Goal: Information Seeking & Learning: Learn about a topic

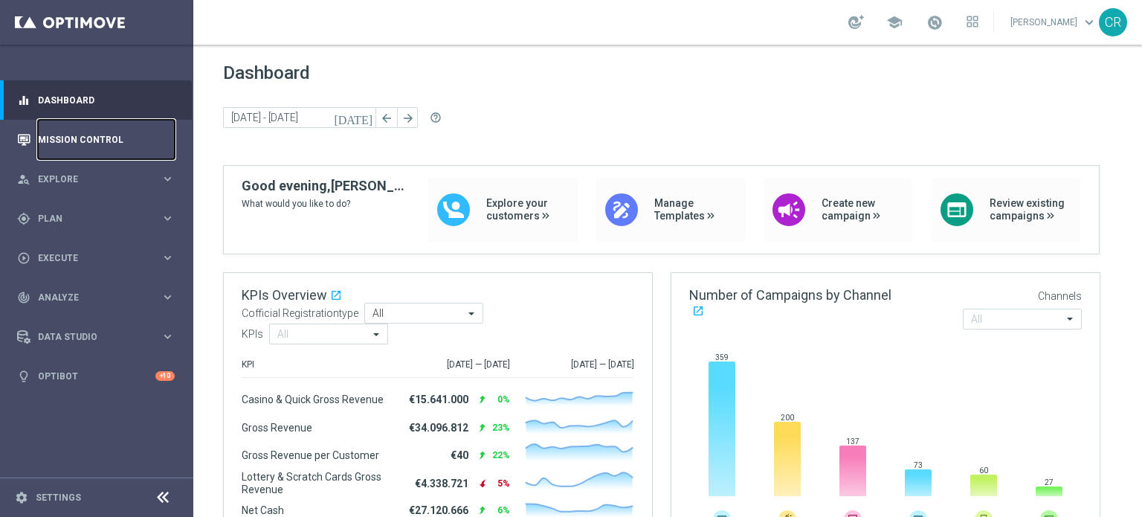
click at [39, 133] on link "Mission Control" at bounding box center [106, 139] width 137 height 39
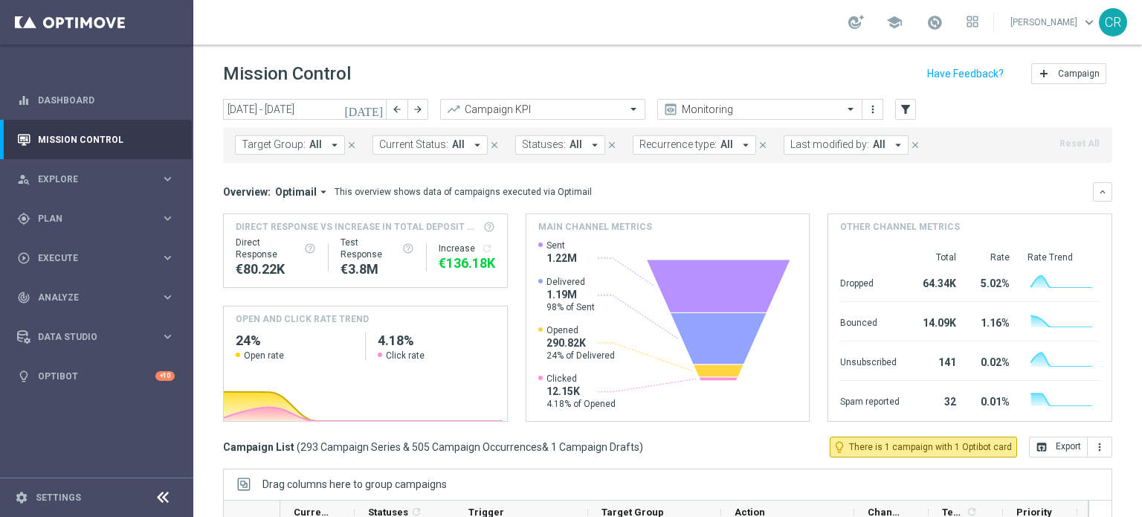
click at [375, 109] on icon "[DATE]" at bounding box center [364, 109] width 40 height 13
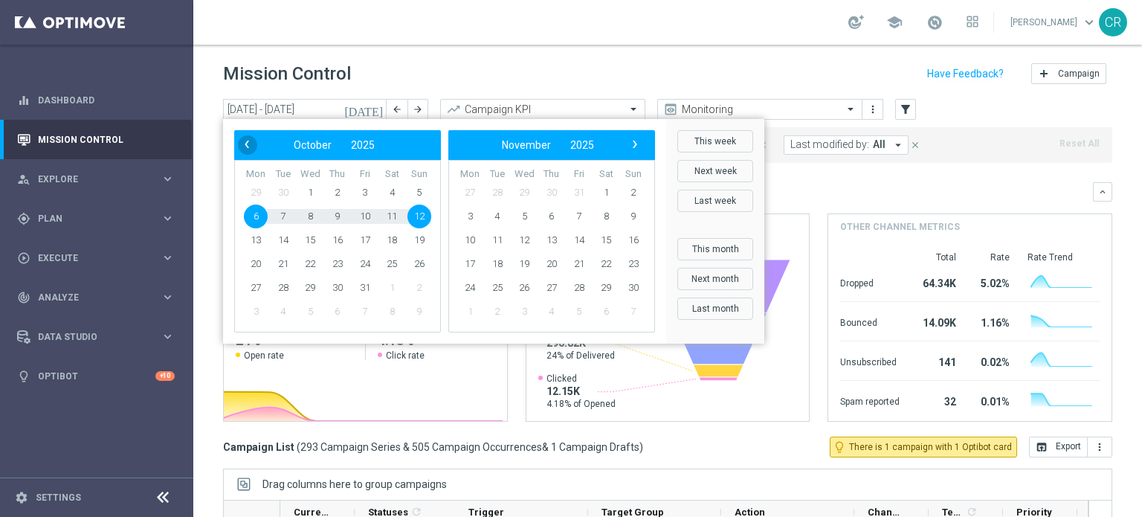
click at [240, 140] on span "‹" at bounding box center [246, 144] width 19 height 19
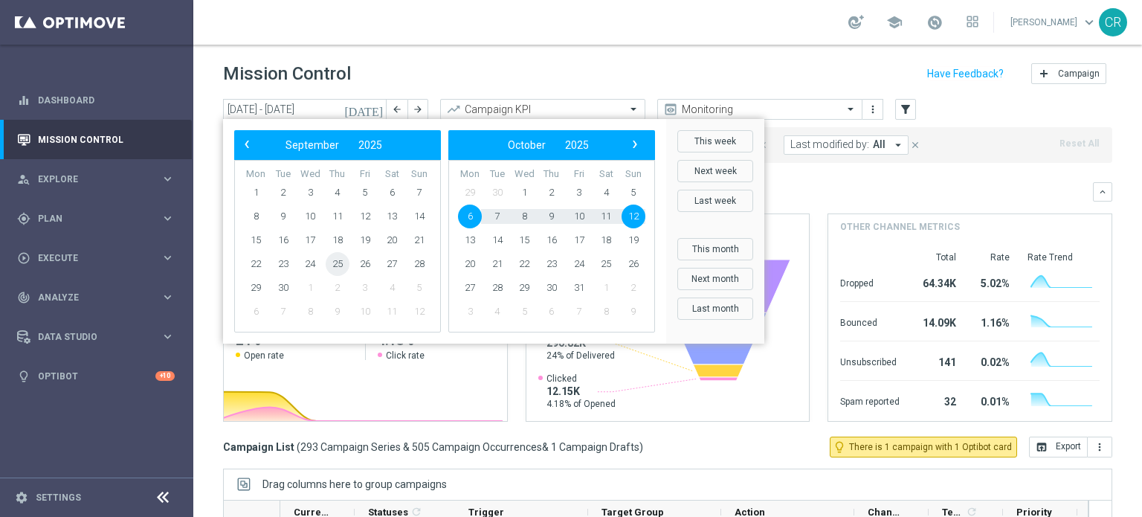
click at [340, 264] on span "25" at bounding box center [338, 264] width 24 height 24
click at [413, 264] on span "28" at bounding box center [419, 264] width 24 height 24
type input "[DATE] - [DATE]"
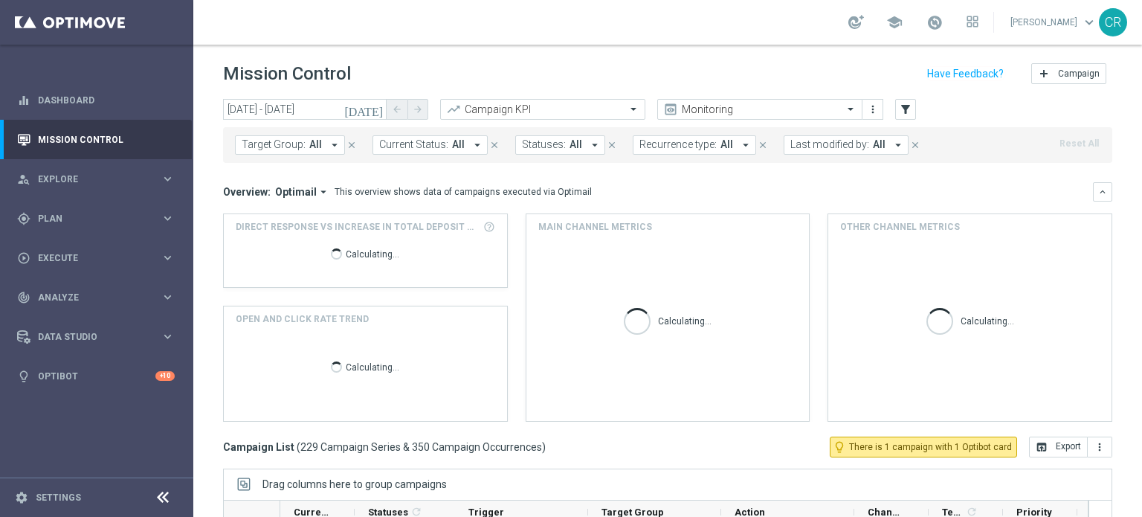
click at [279, 147] on span "Target Group:" at bounding box center [274, 144] width 64 height 13
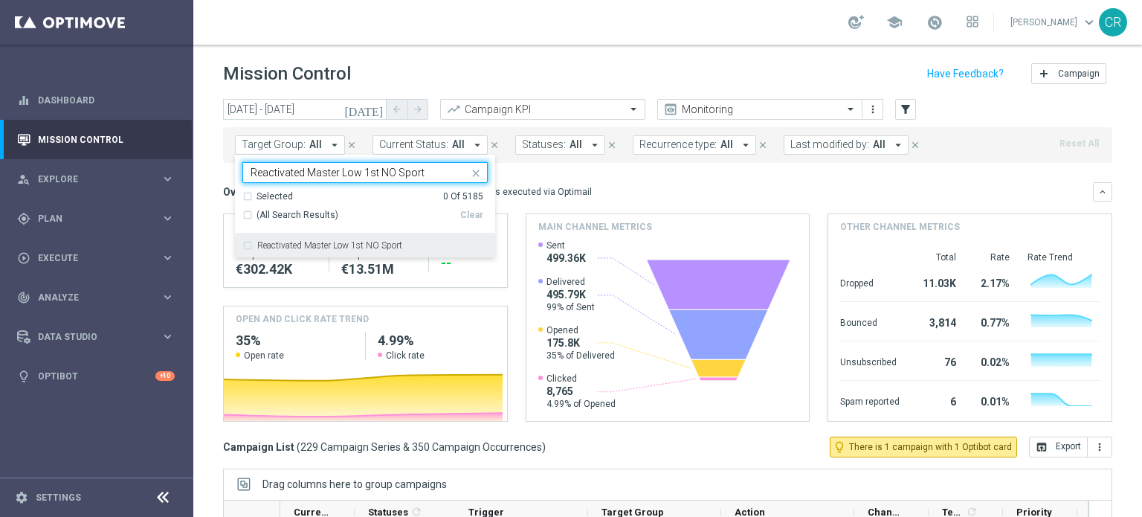
click at [333, 241] on label "Reactivated Master Low 1st NO Sport" at bounding box center [329, 245] width 145 height 9
type input "Reactivated Master Low 1st NO Sport"
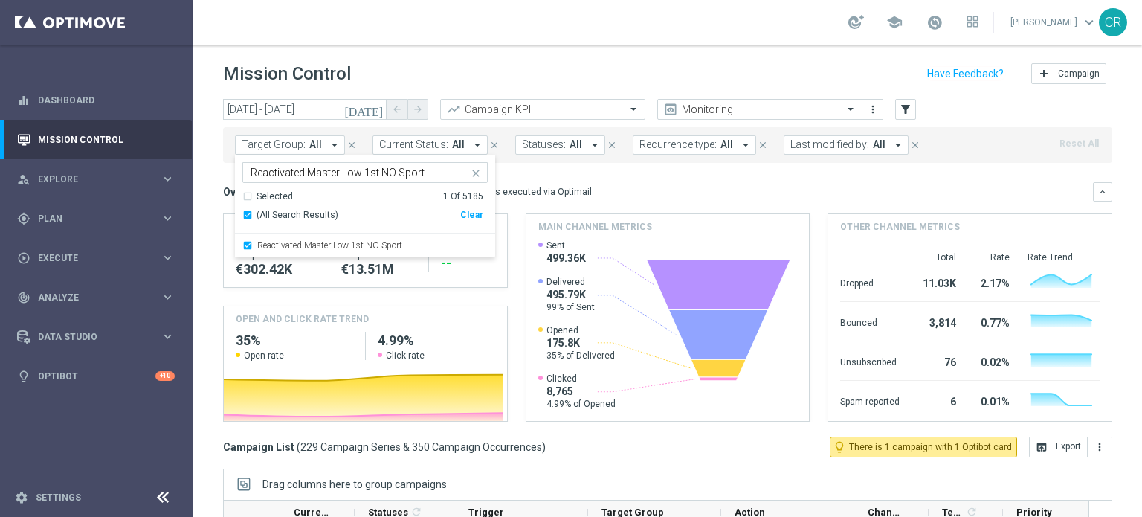
click at [589, 159] on div "Target Group: All arrow_drop_down Reactivated Master Low 1st NO Sport Reactivat…" at bounding box center [667, 145] width 889 height 36
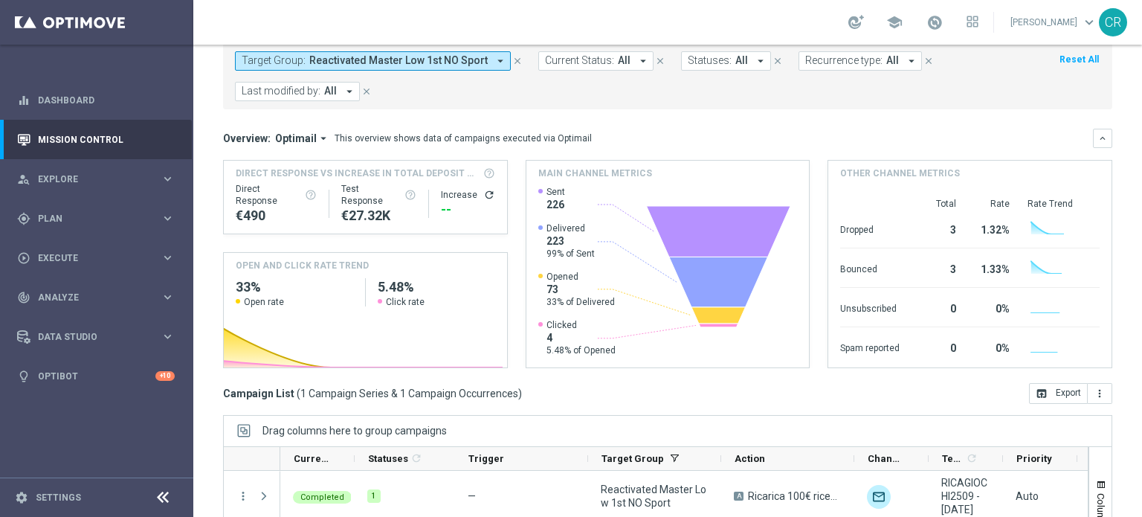
scroll to position [256, 0]
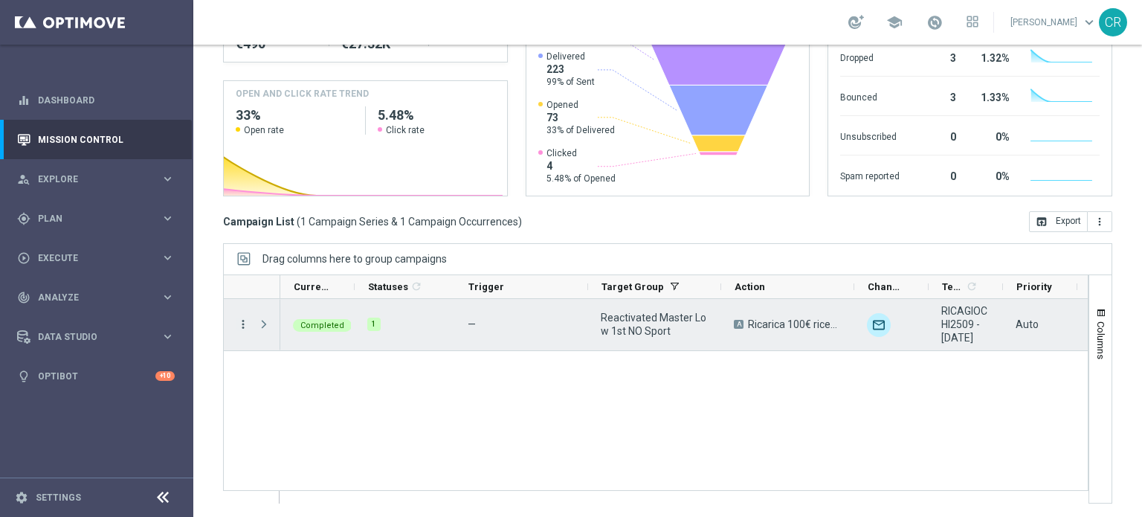
click at [242, 323] on icon "more_vert" at bounding box center [242, 323] width 13 height 13
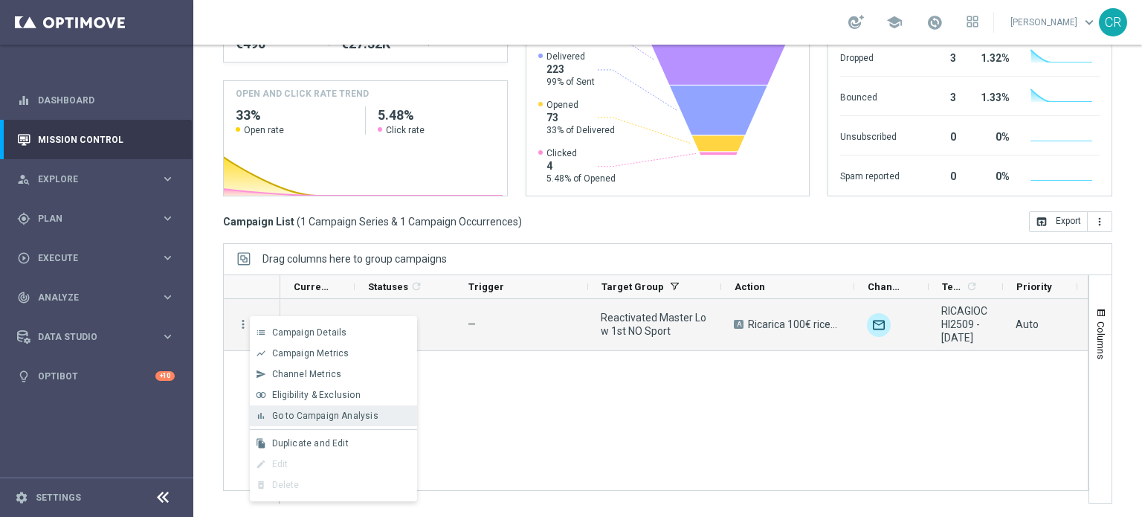
click at [301, 413] on span "Go to Campaign Analysis" at bounding box center [325, 415] width 106 height 10
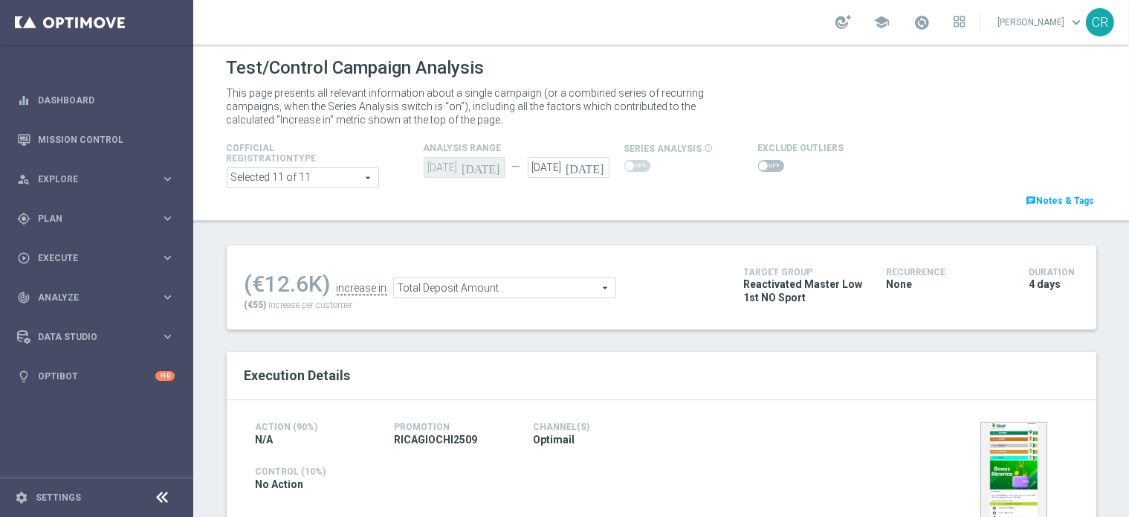
click at [758, 164] on span at bounding box center [771, 166] width 26 height 12
click at [758, 164] on input "checkbox" at bounding box center [771, 166] width 26 height 12
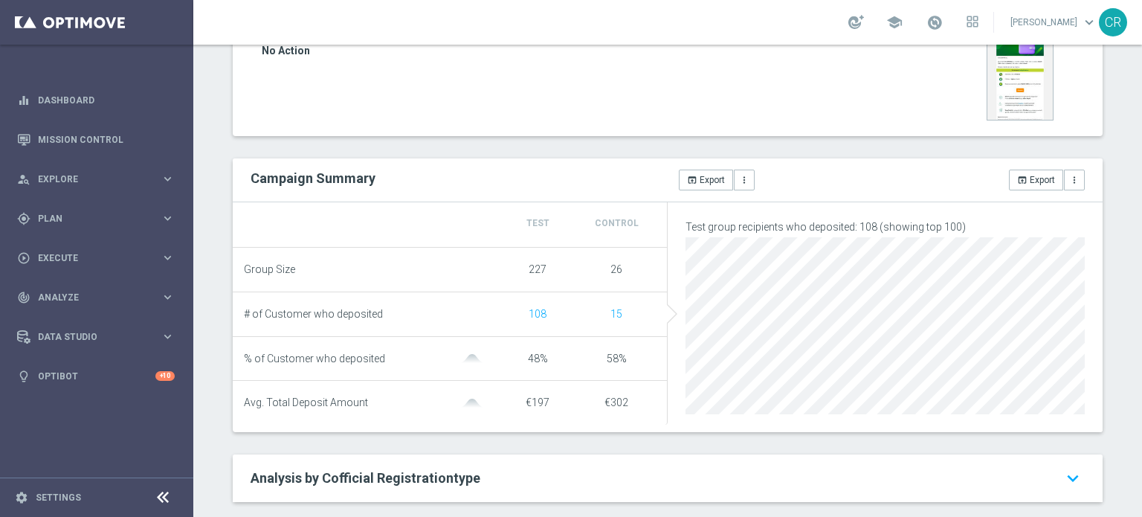
scroll to position [214, 0]
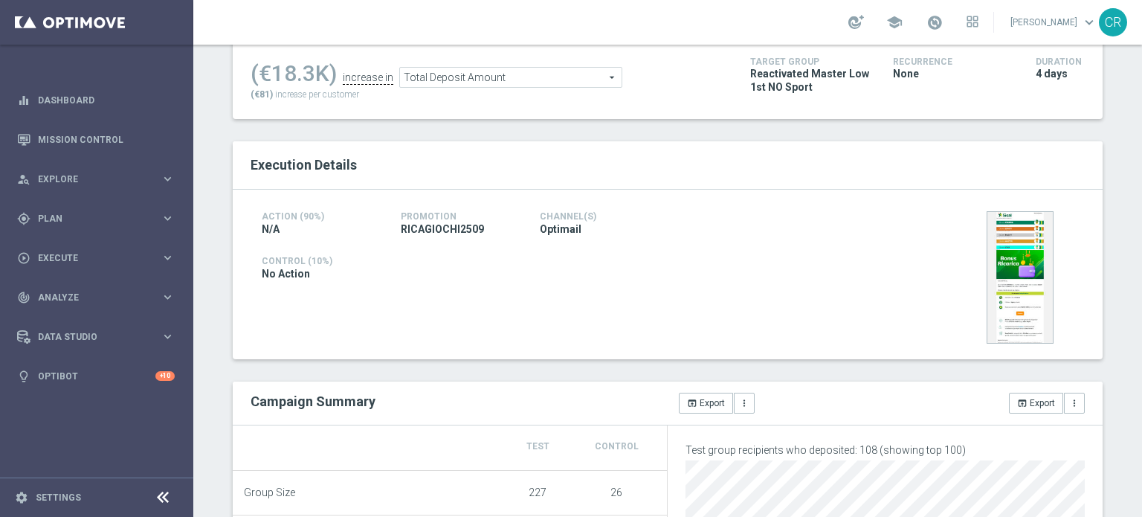
click at [570, 82] on span "Total Deposit Amount" at bounding box center [511, 77] width 222 height 19
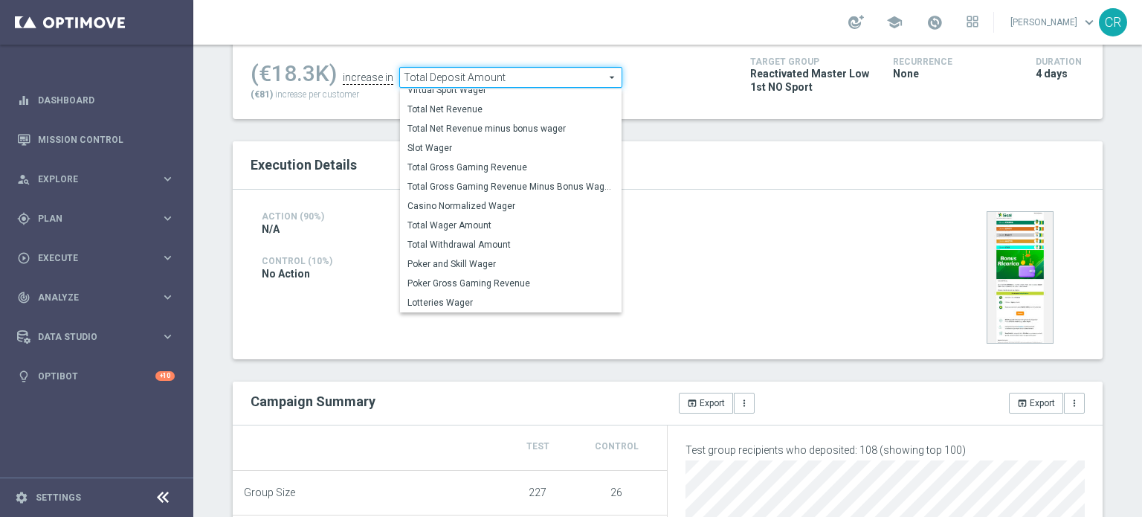
scroll to position [232, 0]
click at [512, 219] on label "Total Wager Amount" at bounding box center [511, 225] width 222 height 19
checkbox input "false"
type input "Total Wager Amount"
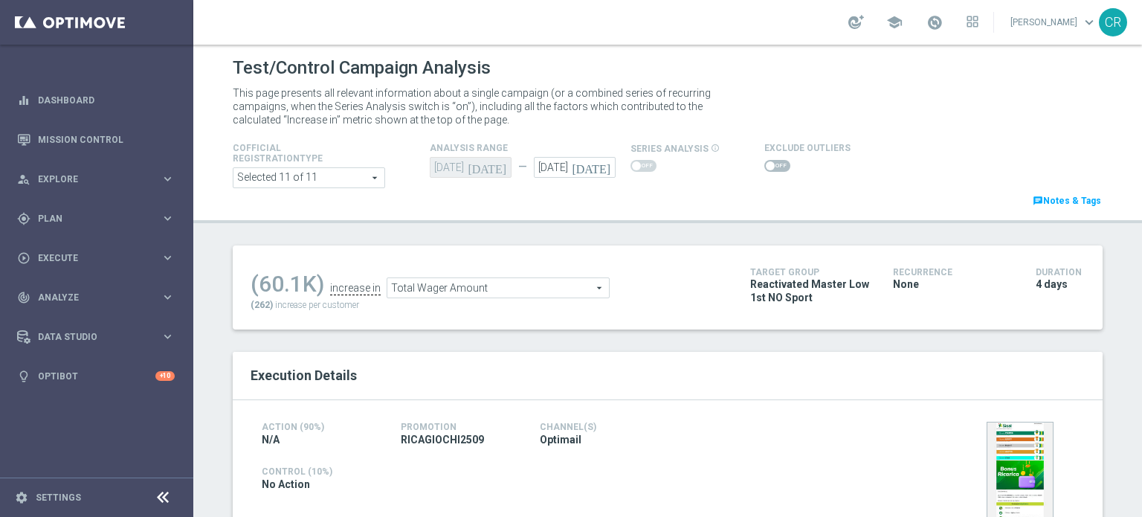
click at [766, 166] on span at bounding box center [770, 165] width 9 height 9
click at [764, 166] on input "checkbox" at bounding box center [777, 166] width 26 height 12
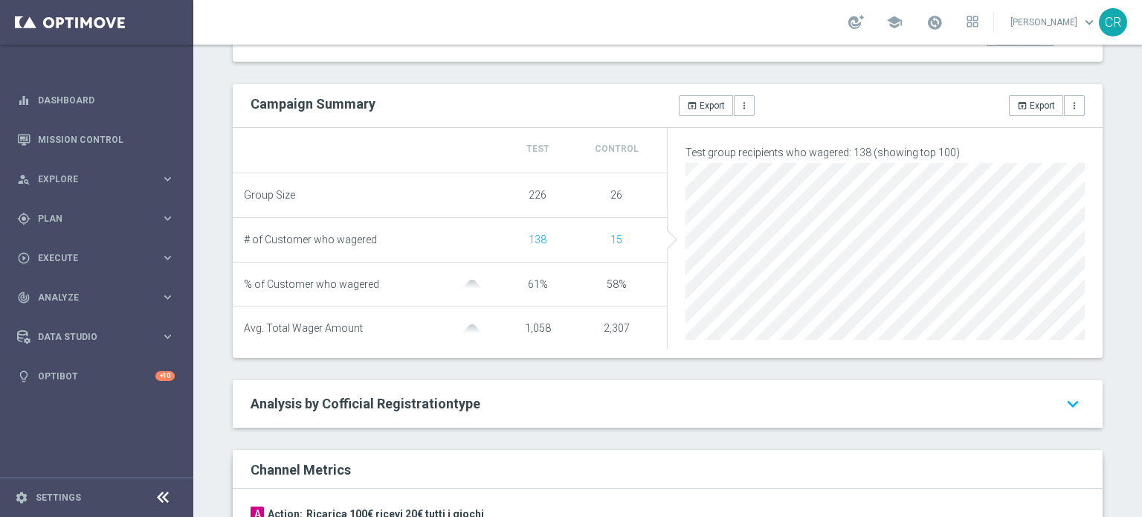
scroll to position [214, 0]
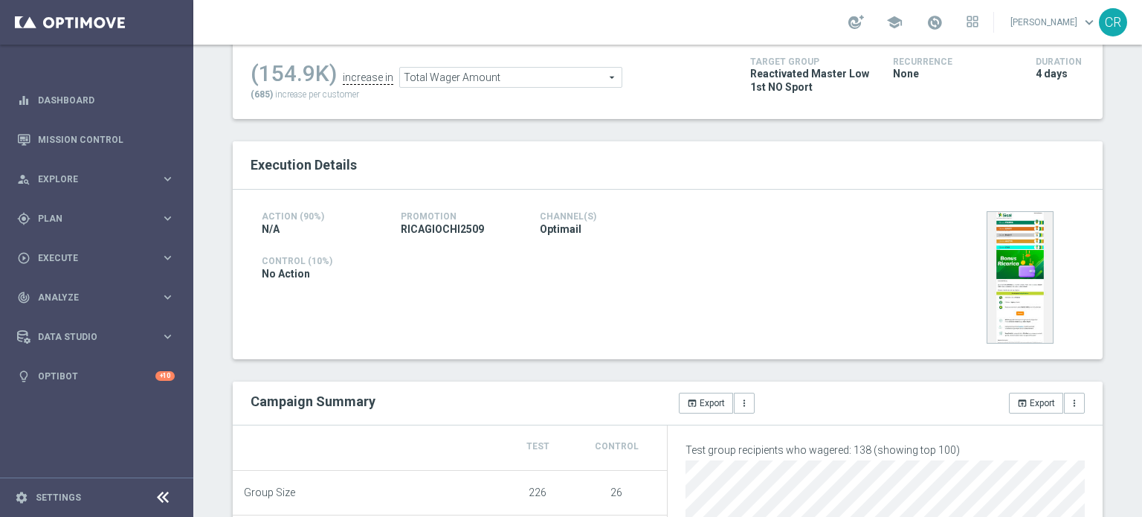
click at [494, 82] on span "Total Wager Amount" at bounding box center [511, 77] width 222 height 19
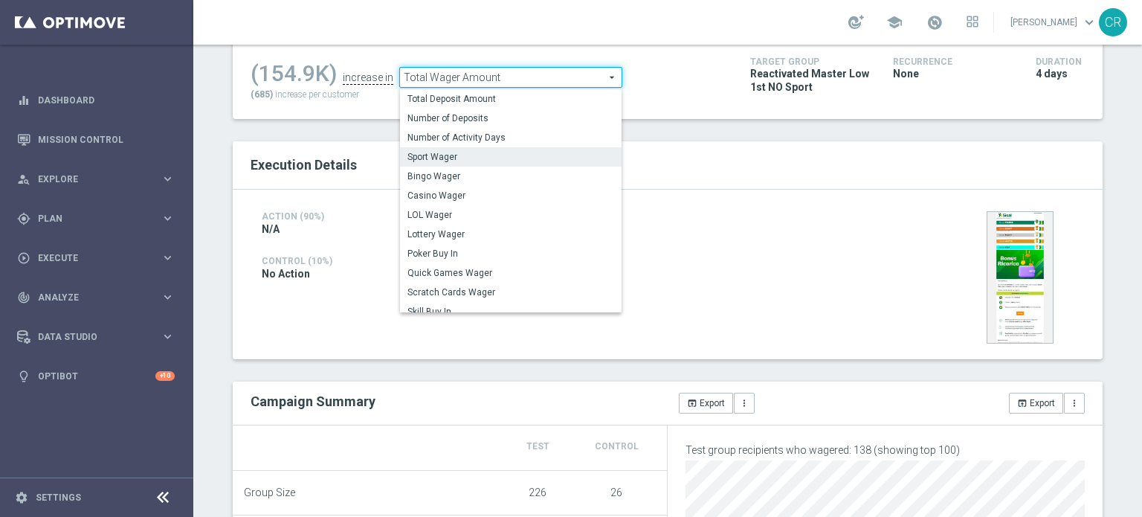
click at [483, 151] on span "Sport Wager" at bounding box center [510, 157] width 207 height 12
checkbox input "false"
type input "Sport Wager"
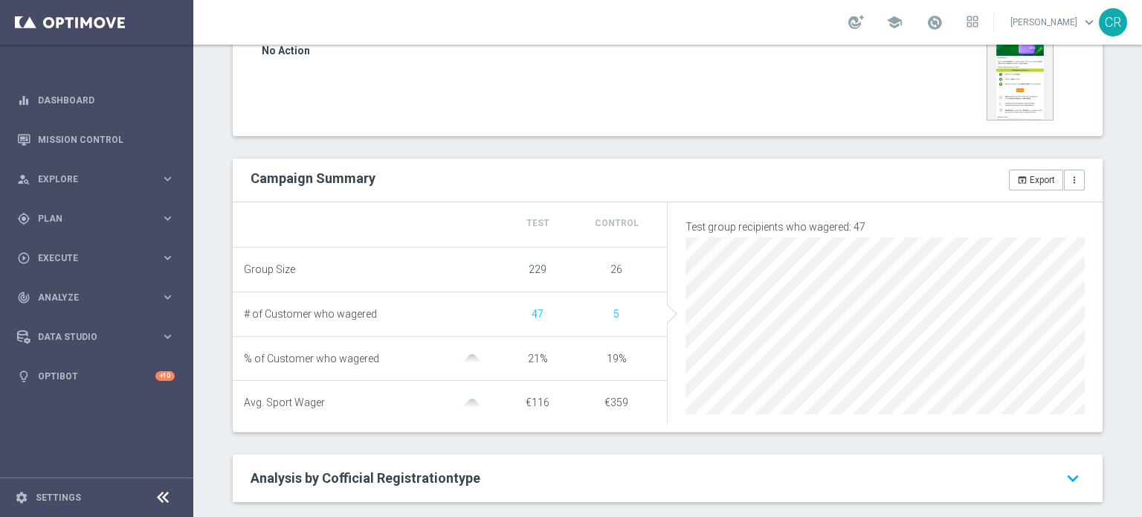
scroll to position [62, 0]
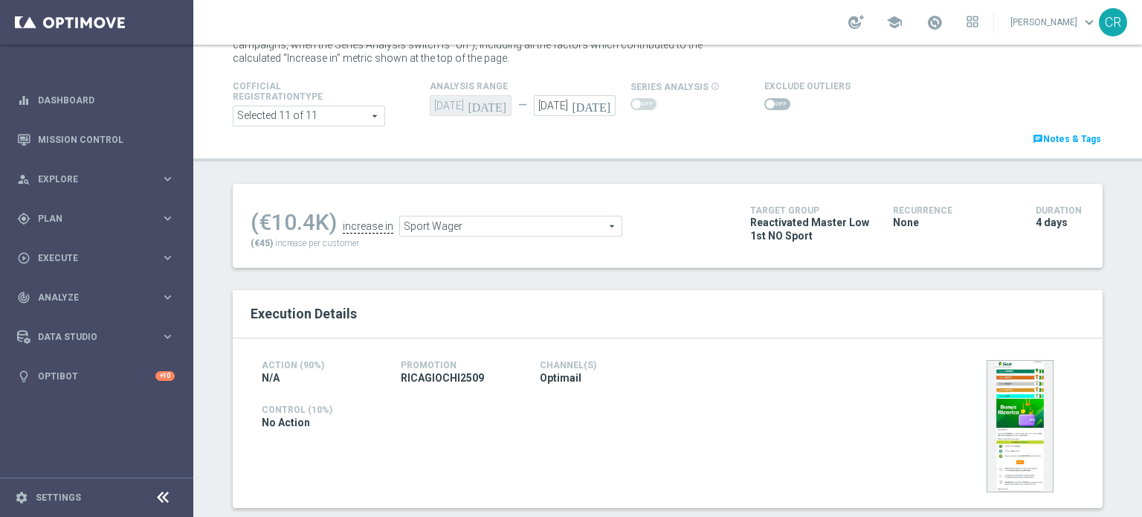
click at [764, 107] on span at bounding box center [777, 104] width 26 height 12
click at [764, 107] on input "checkbox" at bounding box center [777, 104] width 26 height 12
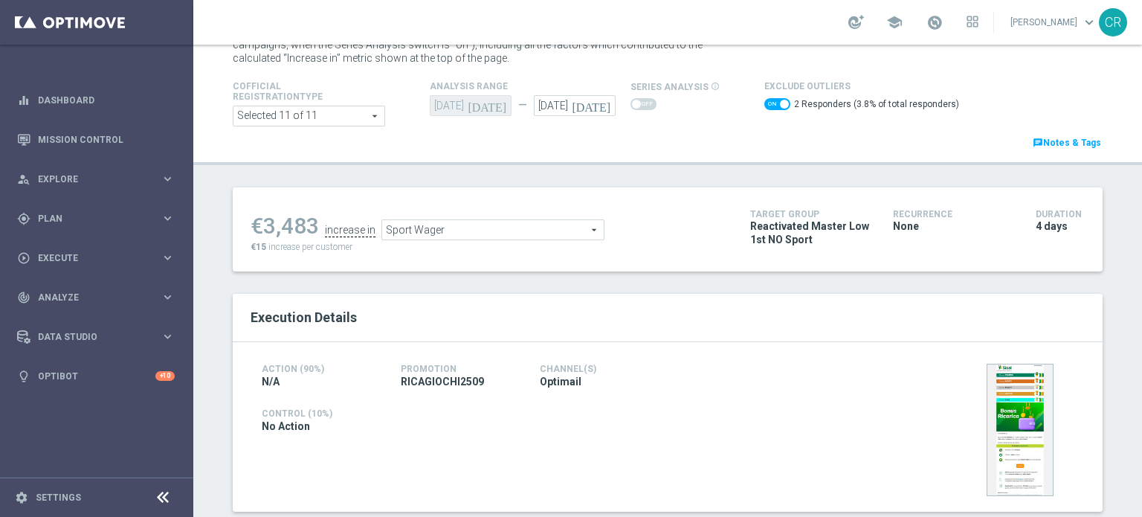
click at [523, 233] on span "Sport Wager" at bounding box center [493, 229] width 222 height 19
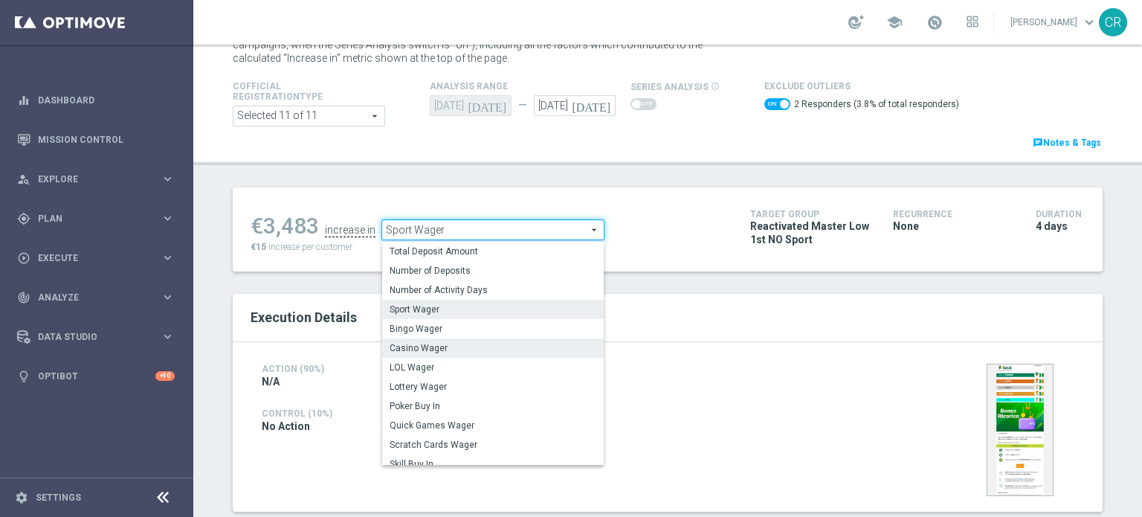
click at [459, 341] on label "Casino Wager" at bounding box center [493, 347] width 222 height 19
checkbox input "false"
type input "Casino Wager"
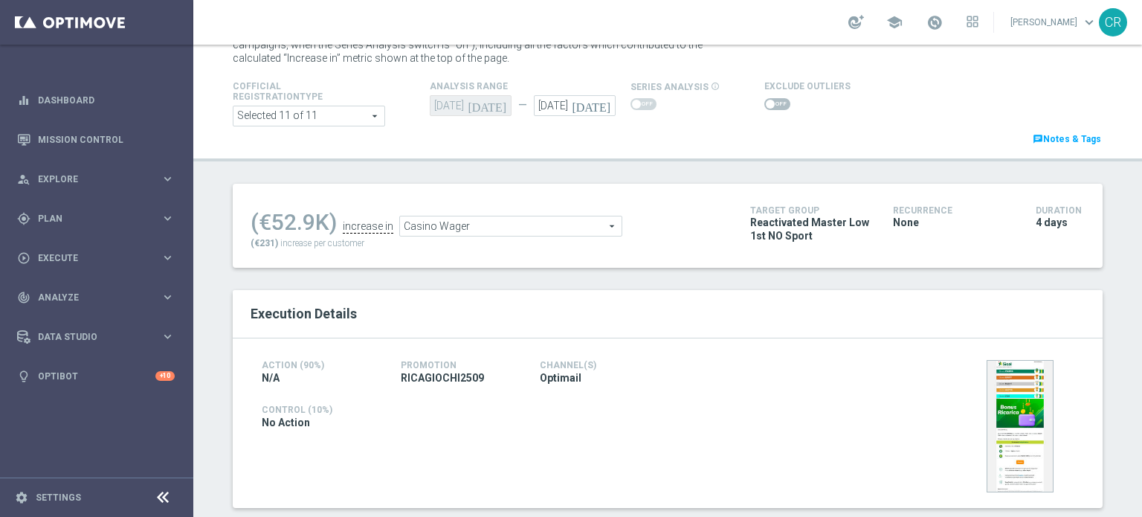
click at [772, 106] on span at bounding box center [777, 104] width 26 height 12
click at [772, 106] on input "checkbox" at bounding box center [777, 104] width 26 height 12
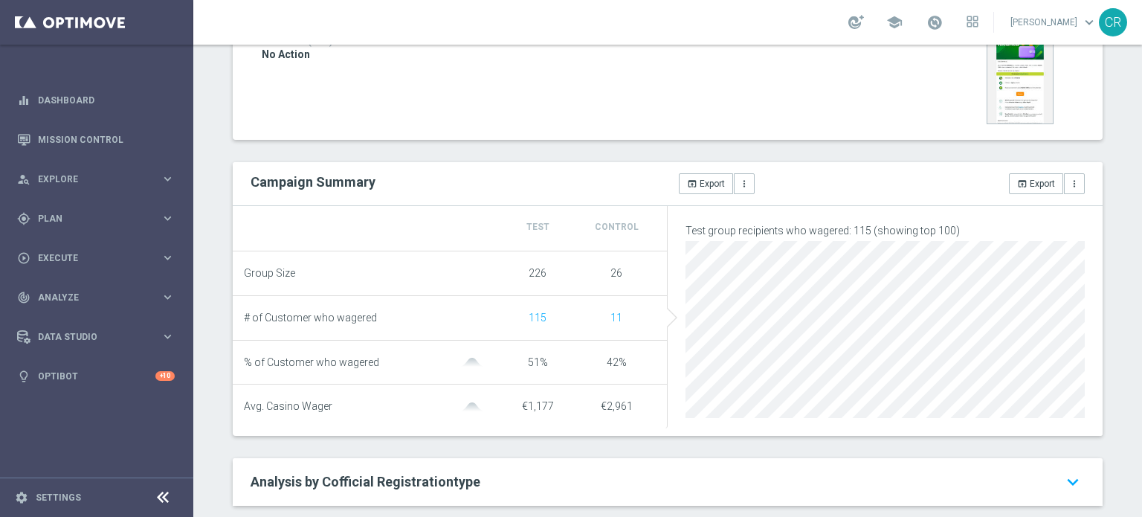
scroll to position [62, 0]
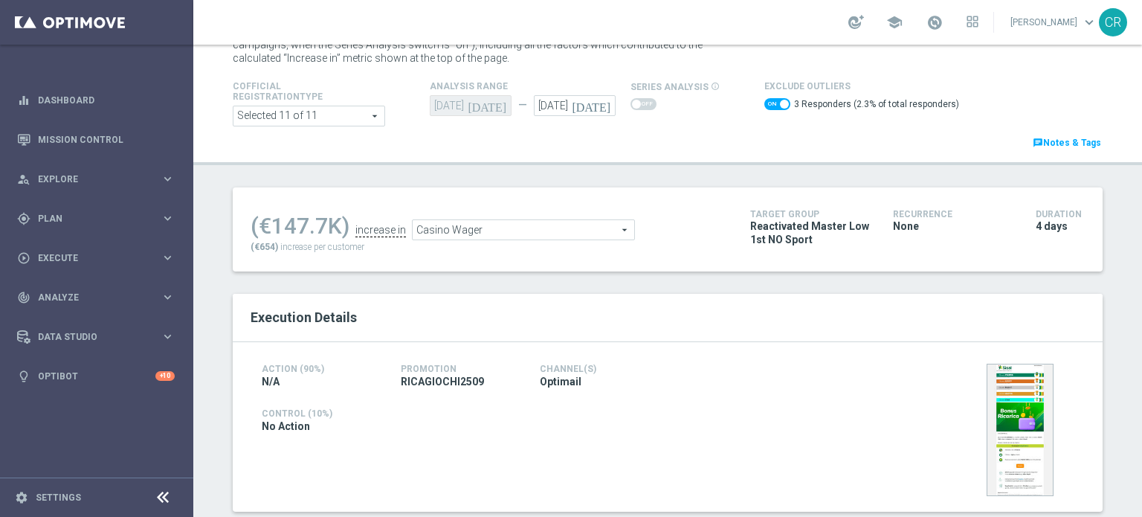
click at [590, 229] on span "Casino Wager" at bounding box center [524, 229] width 222 height 19
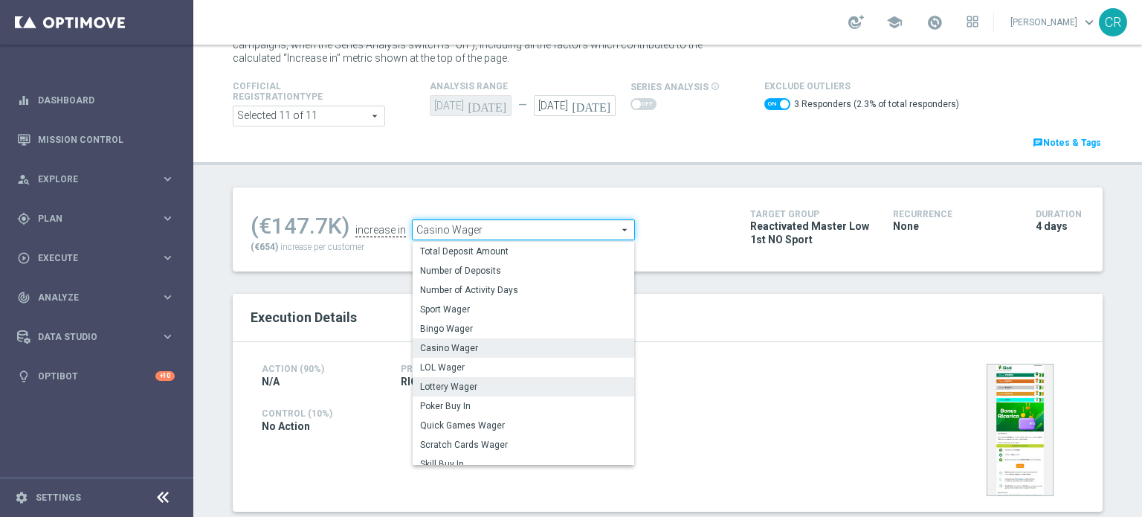
click at [502, 392] on span "Lottery Wager" at bounding box center [523, 387] width 207 height 12
checkbox input "false"
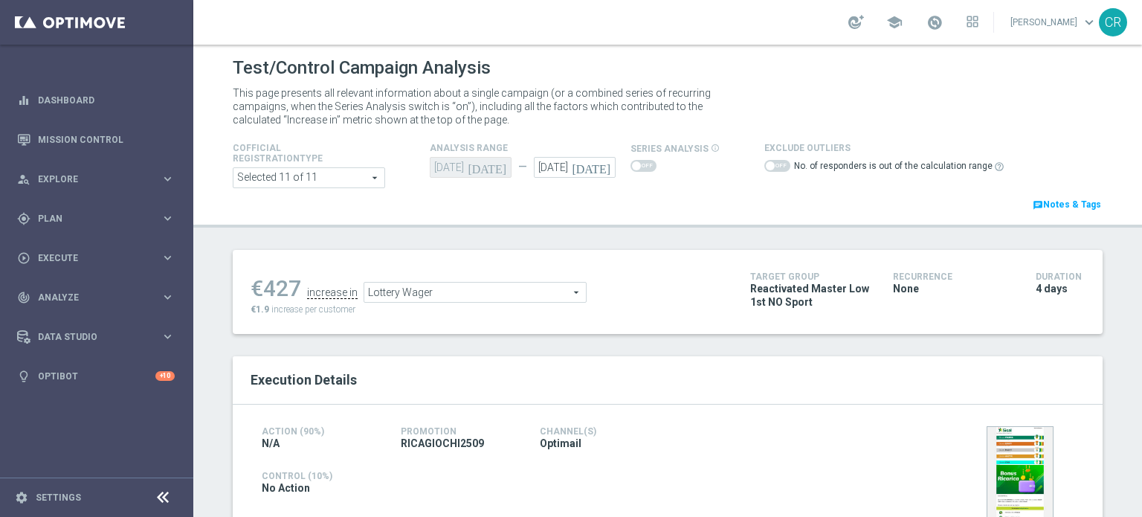
click at [768, 163] on span at bounding box center [777, 166] width 26 height 12
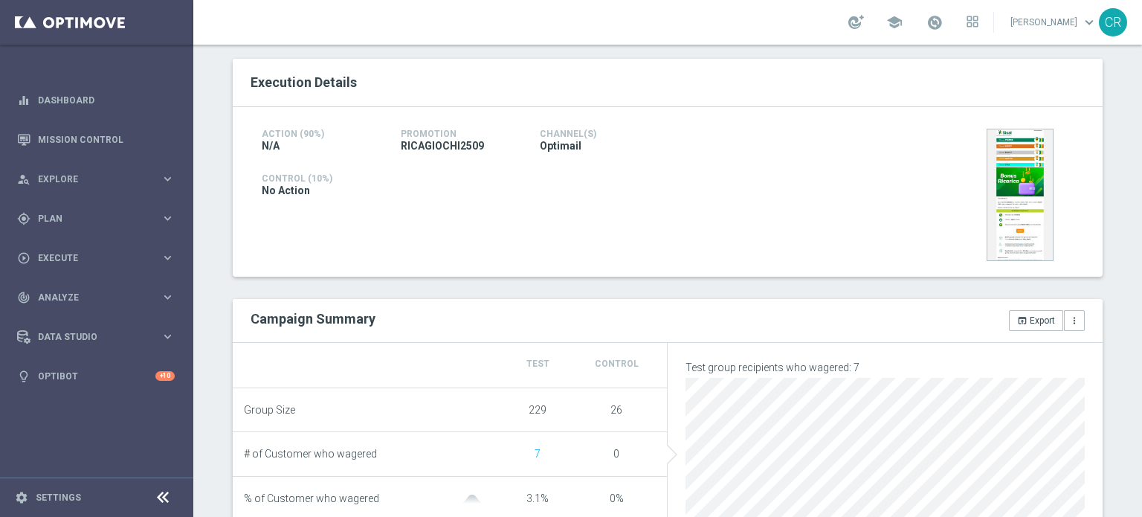
scroll to position [74, 0]
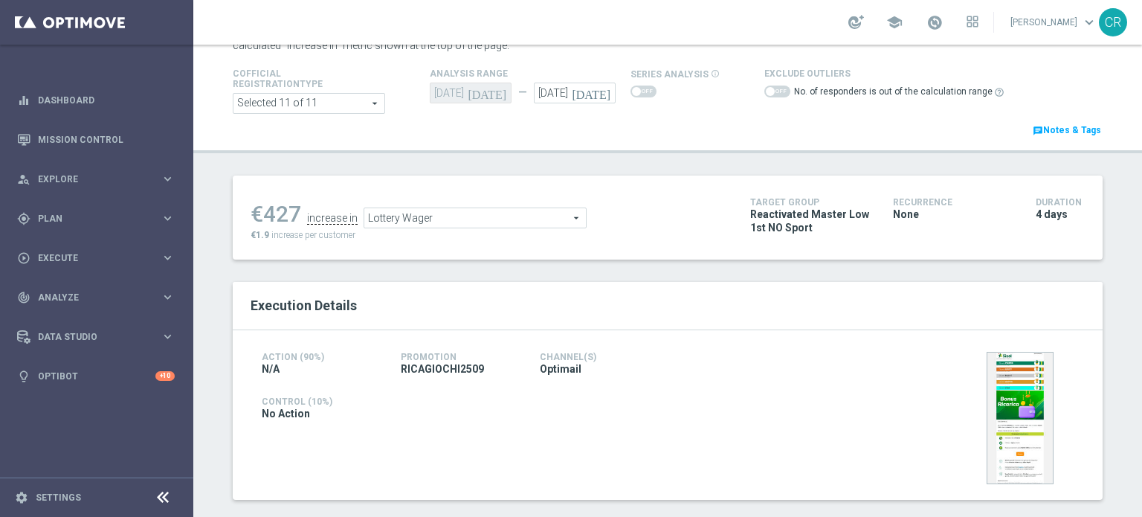
click at [483, 222] on span "Lottery Wager" at bounding box center [475, 217] width 222 height 19
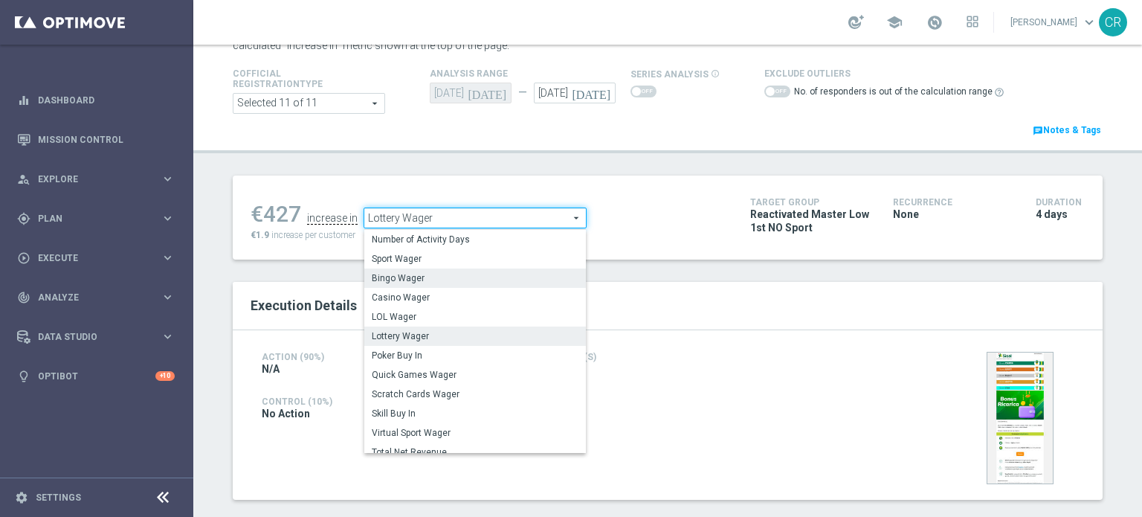
scroll to position [73, 0]
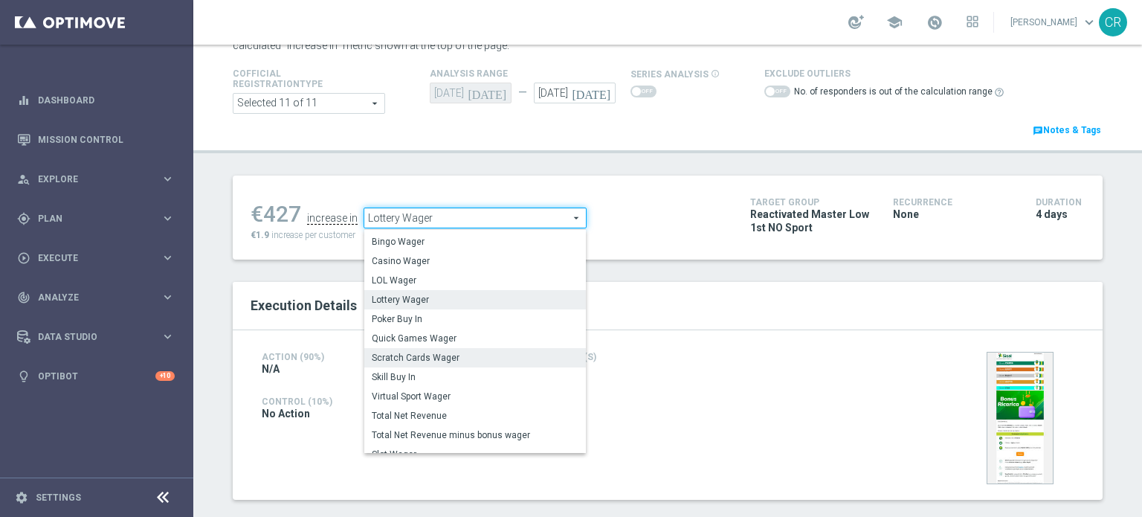
click at [451, 356] on span "Scratch Cards Wager" at bounding box center [475, 358] width 207 height 12
type input "Scratch Cards Wager"
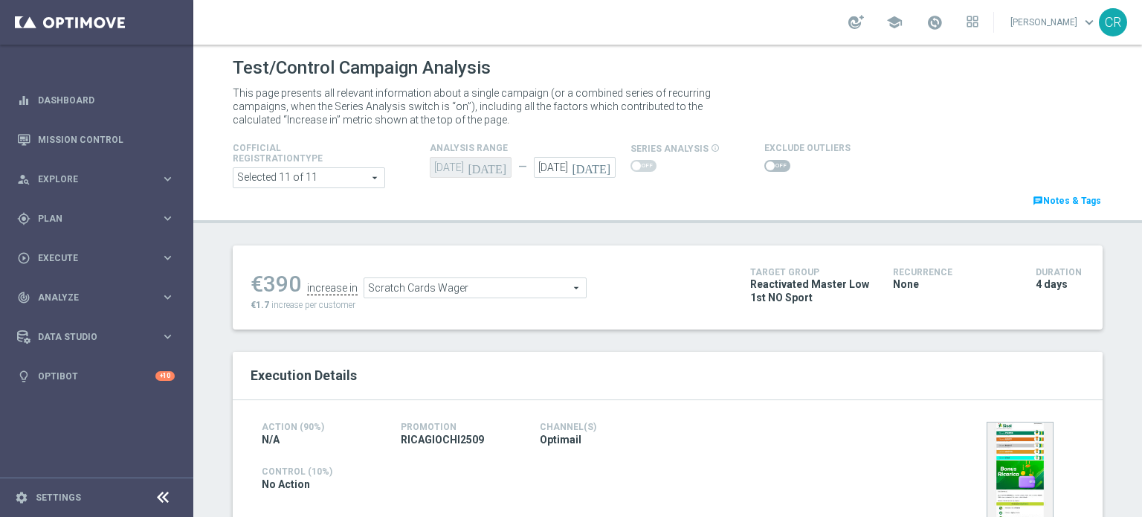
click at [767, 166] on span at bounding box center [777, 166] width 26 height 12
click at [767, 166] on input "checkbox" at bounding box center [777, 166] width 26 height 12
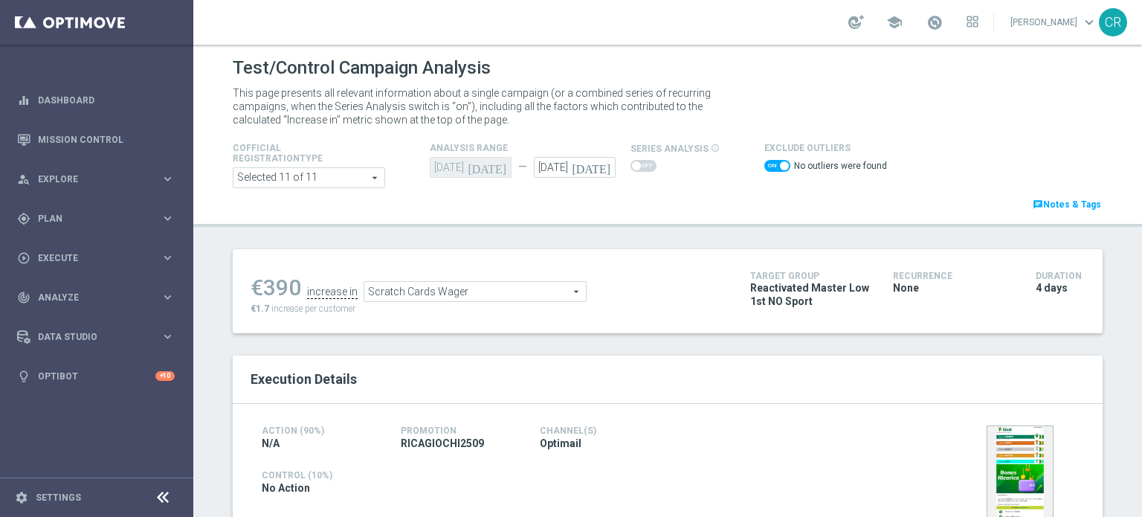
click at [491, 288] on span "Scratch Cards Wager" at bounding box center [475, 291] width 222 height 19
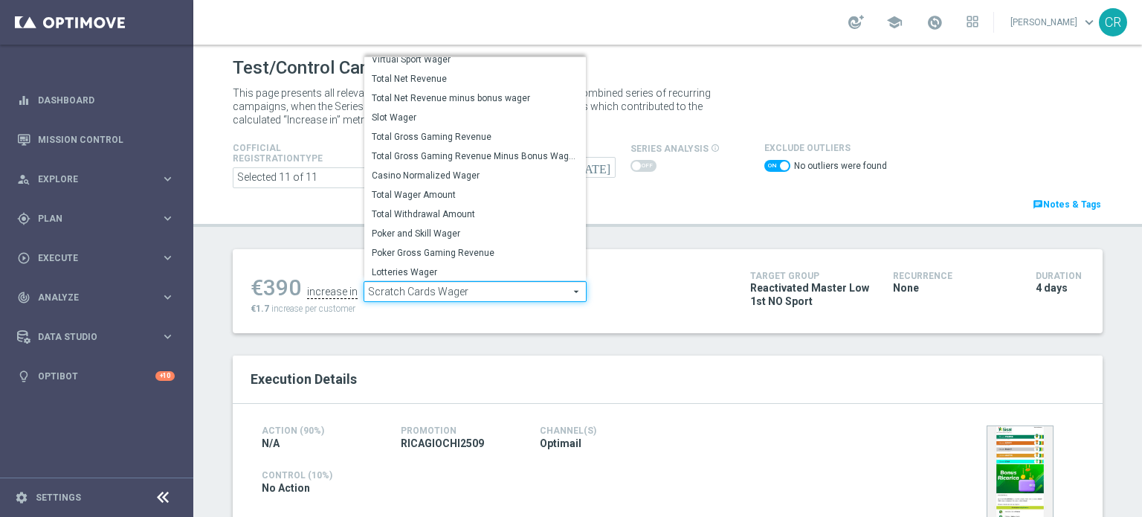
scroll to position [232, 0]
click at [483, 136] on span "Total Gross Gaming Revenue" at bounding box center [475, 135] width 207 height 12
checkbox input "false"
type input "Total Gross Gaming Revenue"
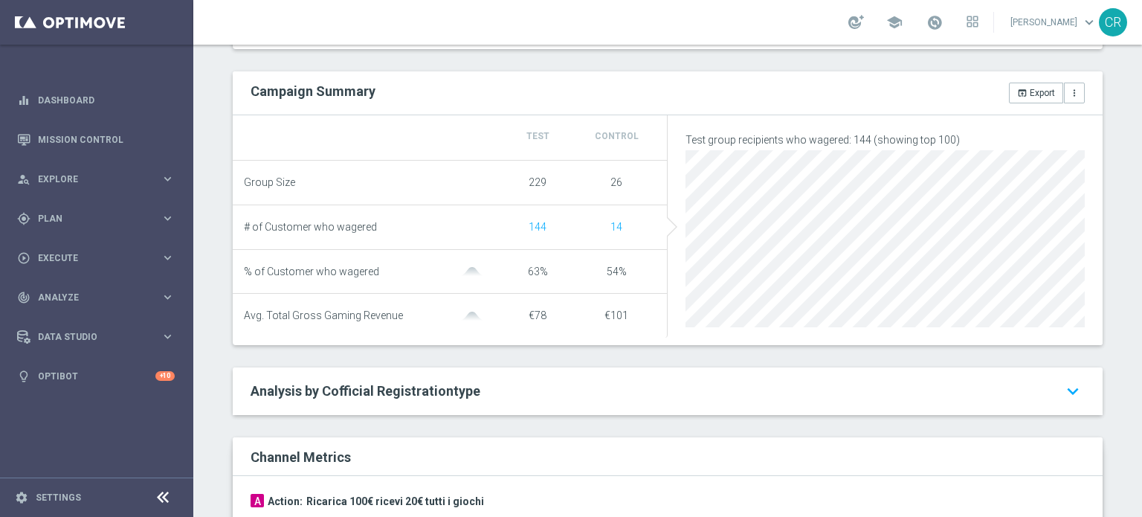
scroll to position [74, 0]
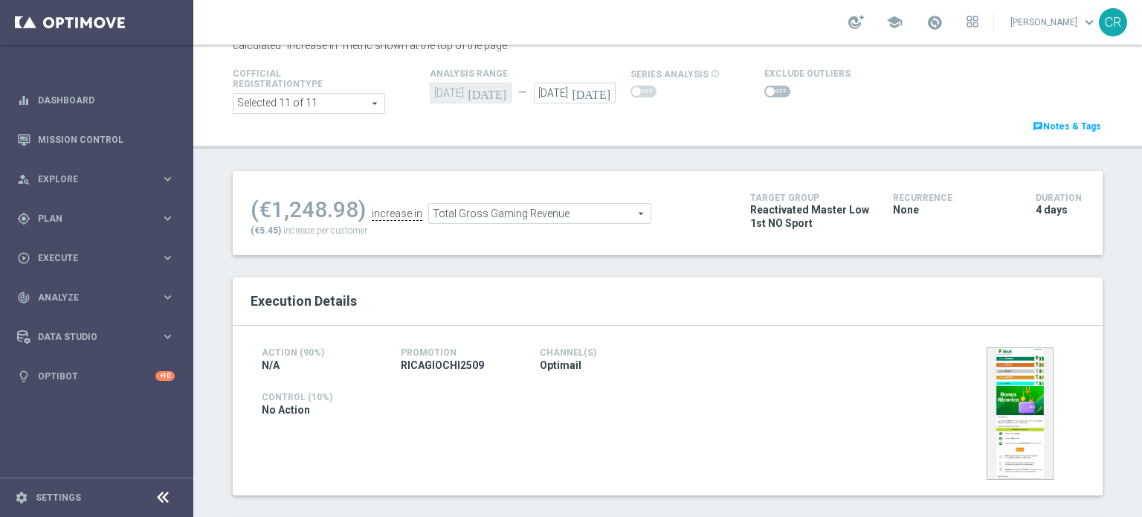
click at [767, 92] on span at bounding box center [777, 91] width 26 height 12
click at [767, 92] on input "checkbox" at bounding box center [777, 91] width 26 height 12
checkbox input "true"
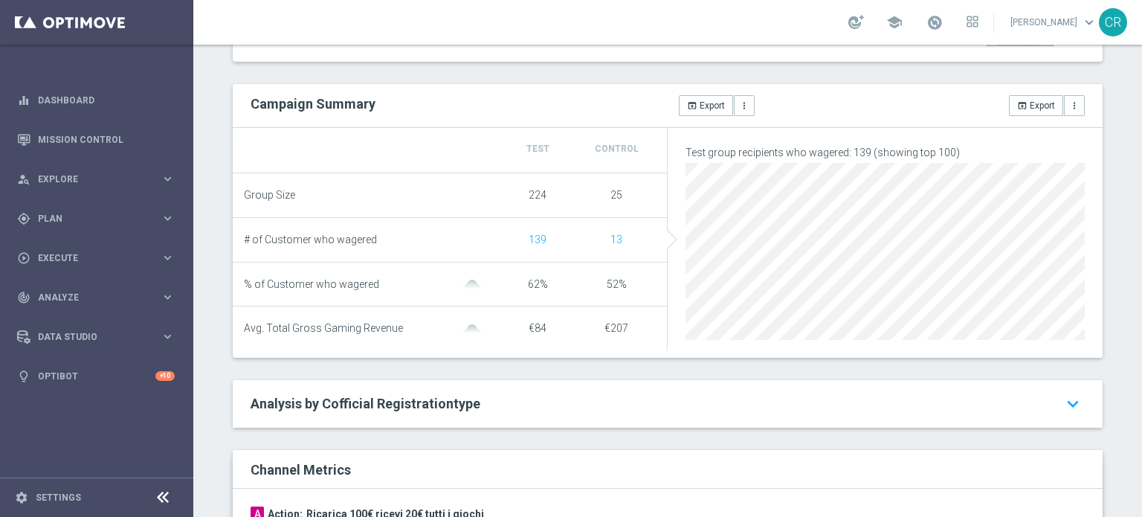
scroll to position [0, 0]
